Goal: Task Accomplishment & Management: Manage account settings

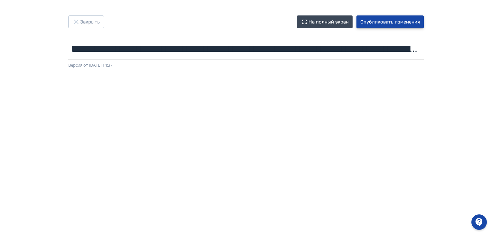
click at [406, 25] on button "Опубликовать изменения" at bounding box center [390, 21] width 67 height 13
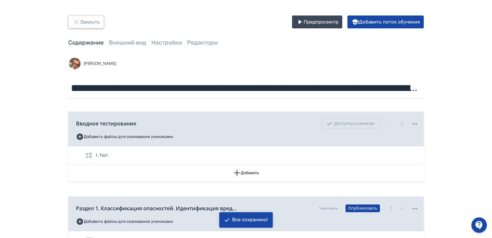
click at [91, 22] on button "Закрыть" at bounding box center [86, 21] width 36 height 13
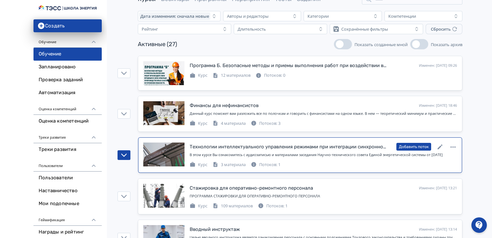
scroll to position [64, 0]
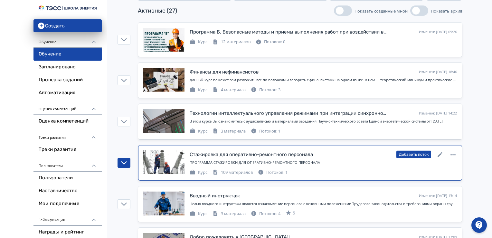
click at [277, 173] on div "Потоков: 1" at bounding box center [273, 172] width 30 height 6
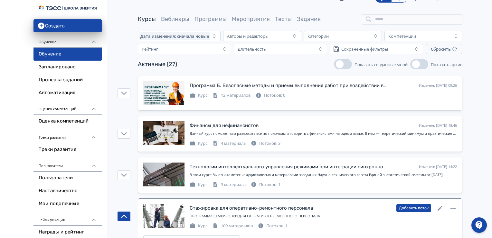
scroll to position [0, 0]
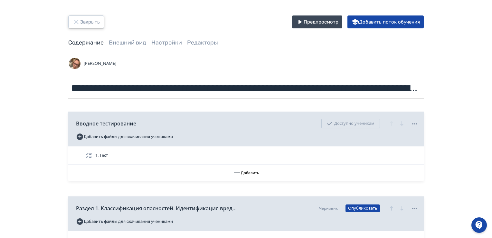
click at [90, 21] on button "Закрыть" at bounding box center [86, 21] width 36 height 13
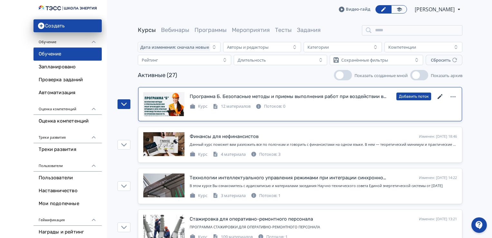
click at [441, 94] on icon at bounding box center [440, 97] width 8 height 8
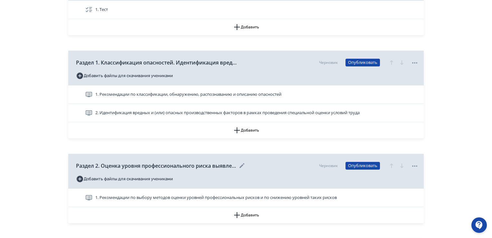
scroll to position [193, 0]
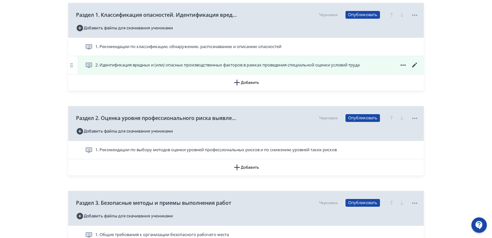
click at [412, 67] on icon at bounding box center [415, 65] width 8 height 8
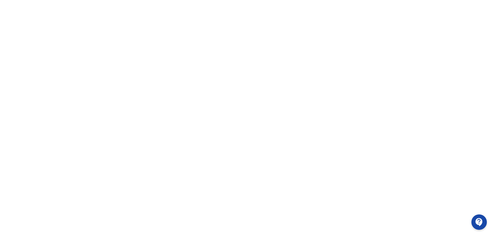
scroll to position [136, 0]
